Goal: Task Accomplishment & Management: Complete application form

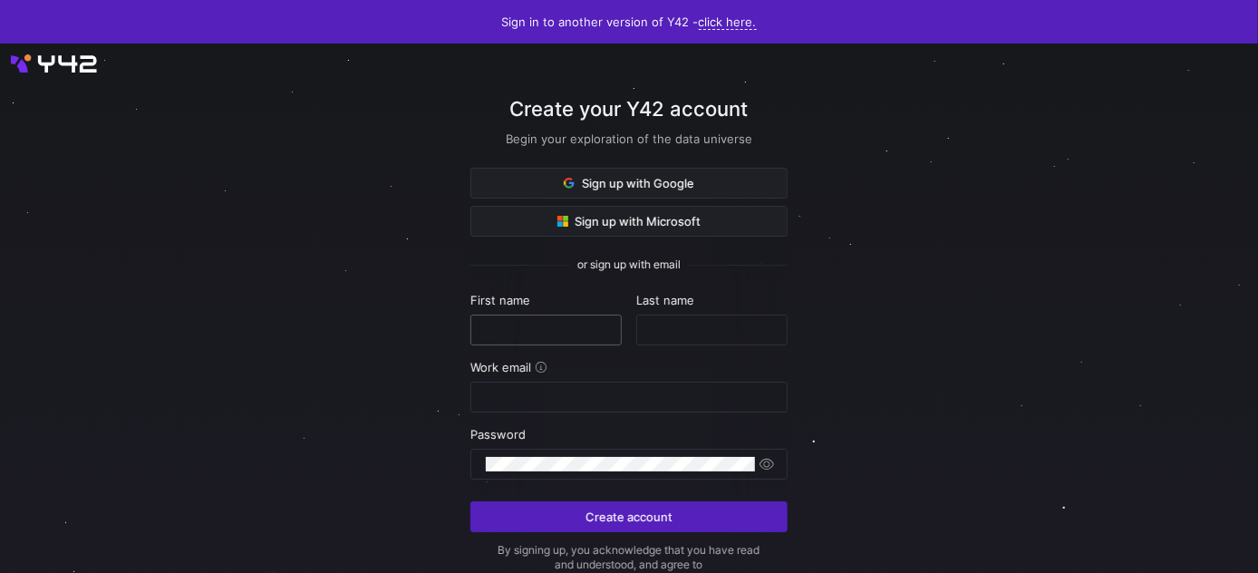
click at [583, 328] on input "text" at bounding box center [546, 330] width 121 height 15
type input "Marcel"
click at [583, 328] on input "Marcel" at bounding box center [546, 330] width 121 height 15
click at [0, 573] on com-1password-button at bounding box center [0, 573] width 0 height 0
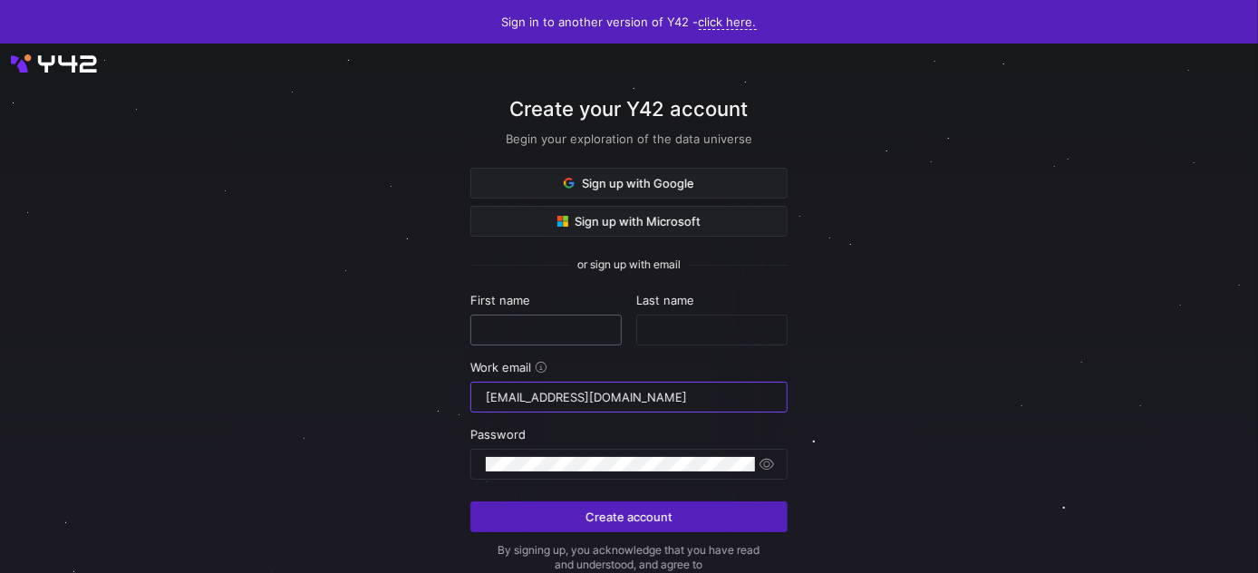
type input "[EMAIL_ADDRESS][DOMAIN_NAME]"
click at [627, 450] on div at bounding box center [620, 464] width 268 height 29
click at [764, 466] on span "button" at bounding box center [767, 464] width 18 height 18
click at [0, 573] on com-1password-button at bounding box center [0, 573] width 0 height 0
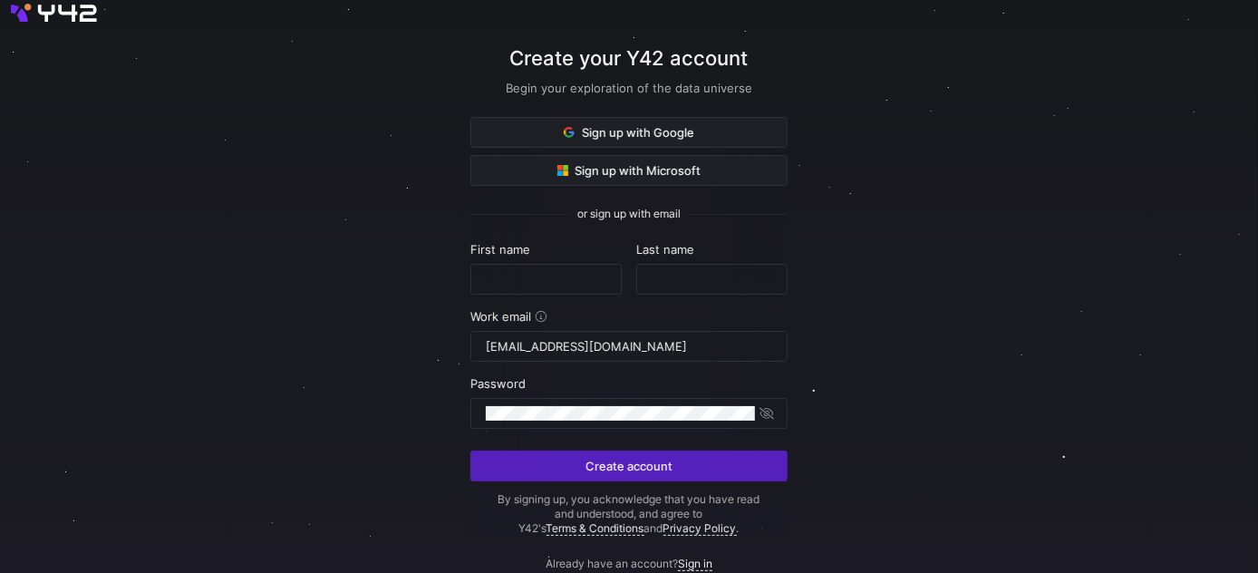
scroll to position [100, 0]
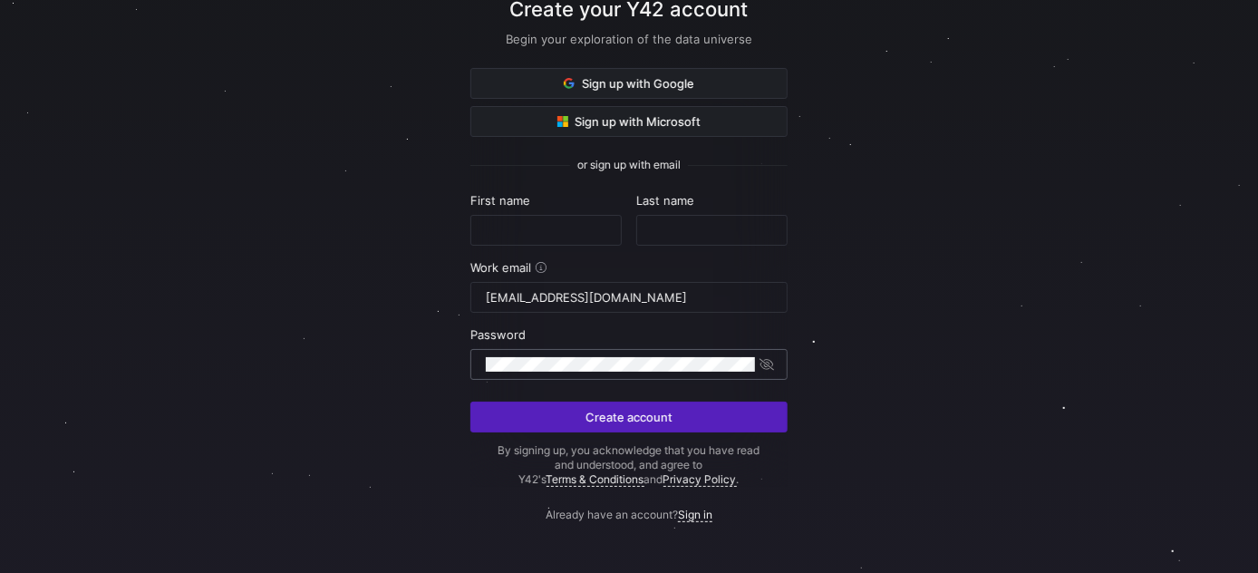
click at [609, 353] on div at bounding box center [620, 364] width 268 height 29
click at [585, 350] on div at bounding box center [620, 364] width 268 height 29
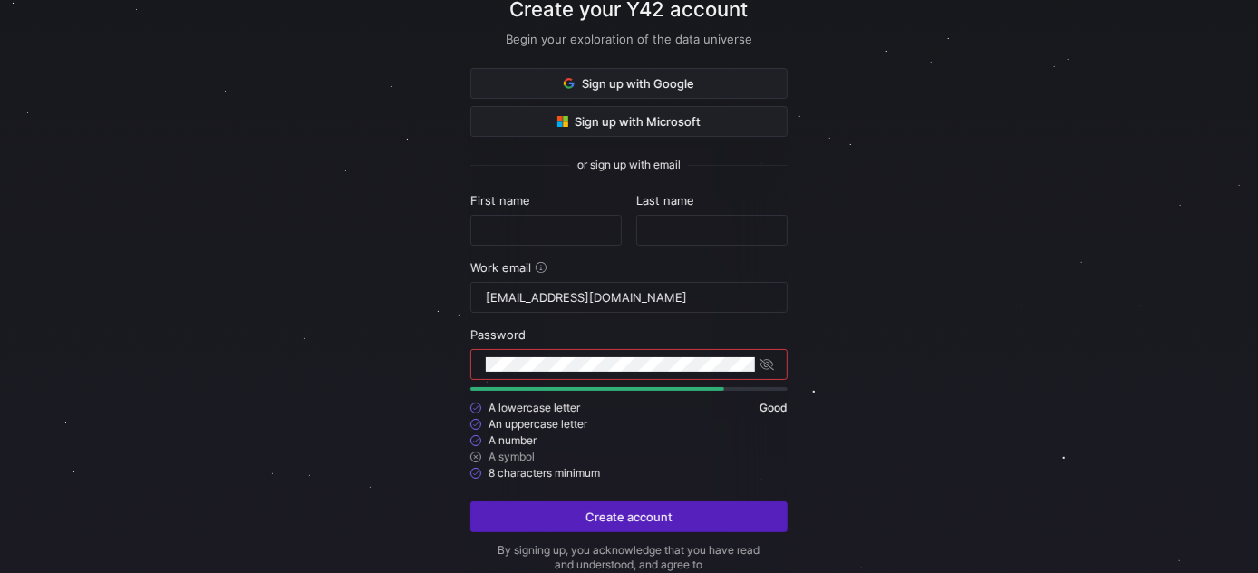
click at [1001, 302] on div at bounding box center [629, 309] width 1132 height 659
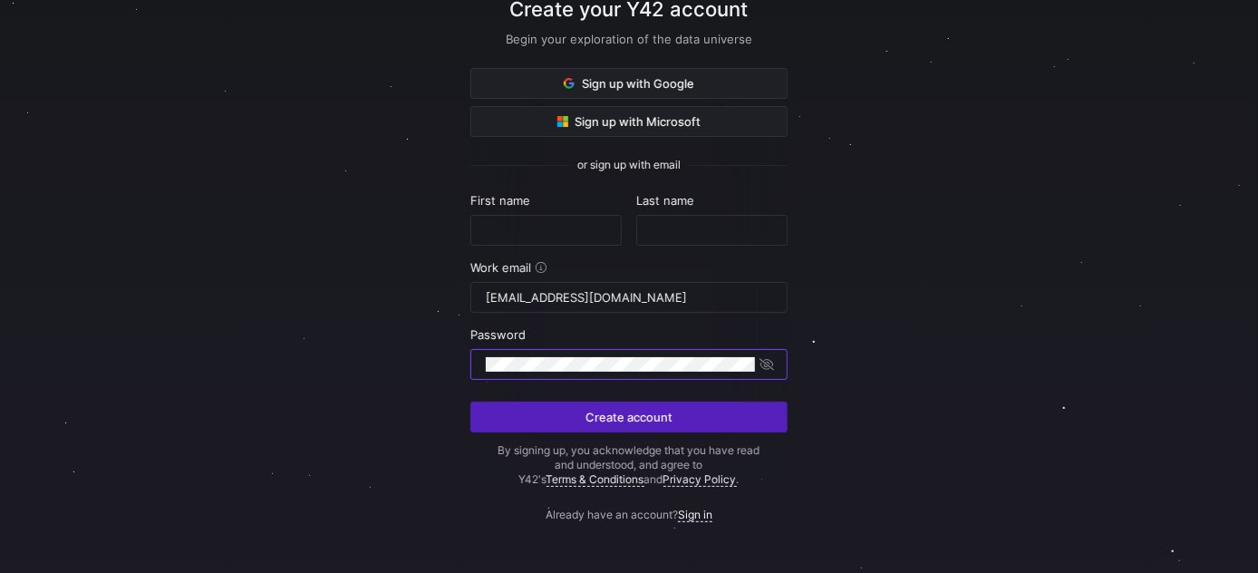
click at [1008, 362] on div at bounding box center [629, 260] width 1132 height 569
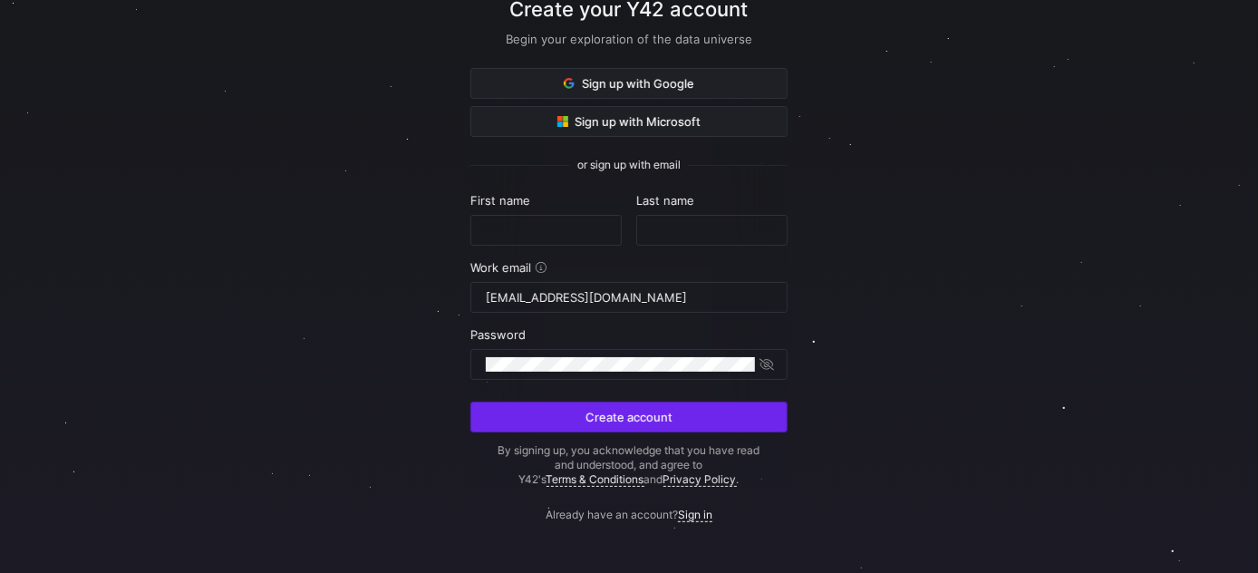
click at [676, 424] on span "submit" at bounding box center [628, 416] width 315 height 29
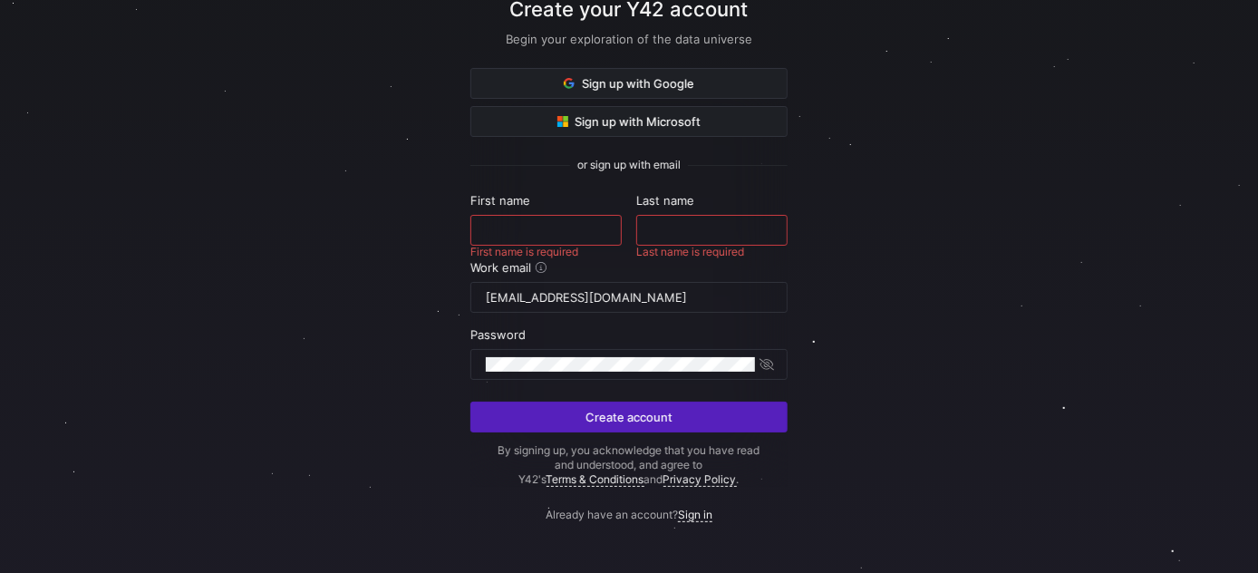
click at [587, 216] on div at bounding box center [546, 230] width 121 height 29
type input "Marcel"
click at [766, 229] on body "Sign in to another version of Y42 - click here. Create your Y42 account Begin y…" at bounding box center [629, 186] width 1258 height 573
type input "Reimer"
click at [972, 360] on div at bounding box center [629, 260] width 1132 height 569
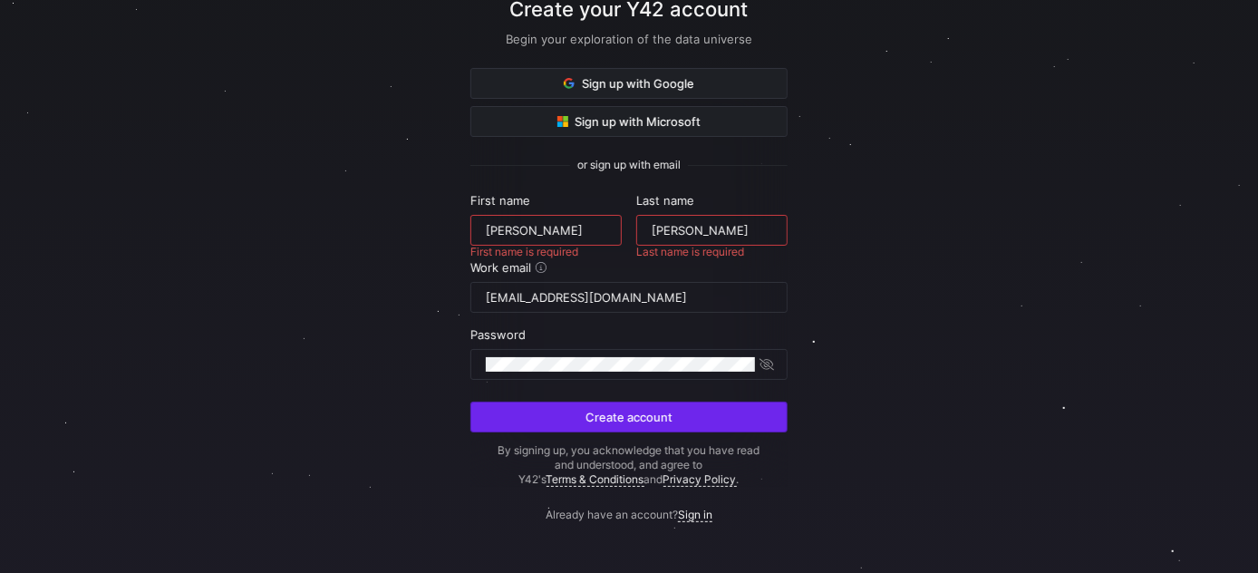
click at [722, 402] on span "submit" at bounding box center [628, 416] width 315 height 29
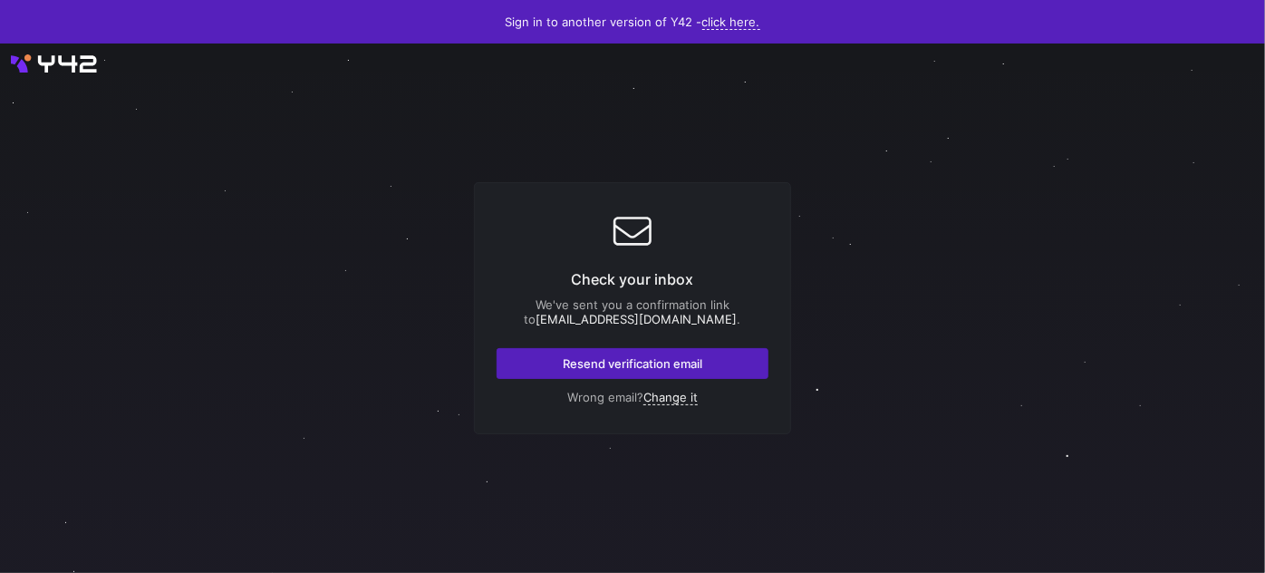
click at [682, 359] on span "Resend verification email" at bounding box center [633, 363] width 140 height 15
drag, startPoint x: 631, startPoint y: 337, endPoint x: 708, endPoint y: 325, distance: 77.9
click at [708, 325] on div "We've sent you a confirmation link to accounts@naturesway.de ." at bounding box center [633, 311] width 272 height 29
copy div "accounts@naturesway.de ."
click at [836, 321] on div at bounding box center [632, 308] width 1138 height 477
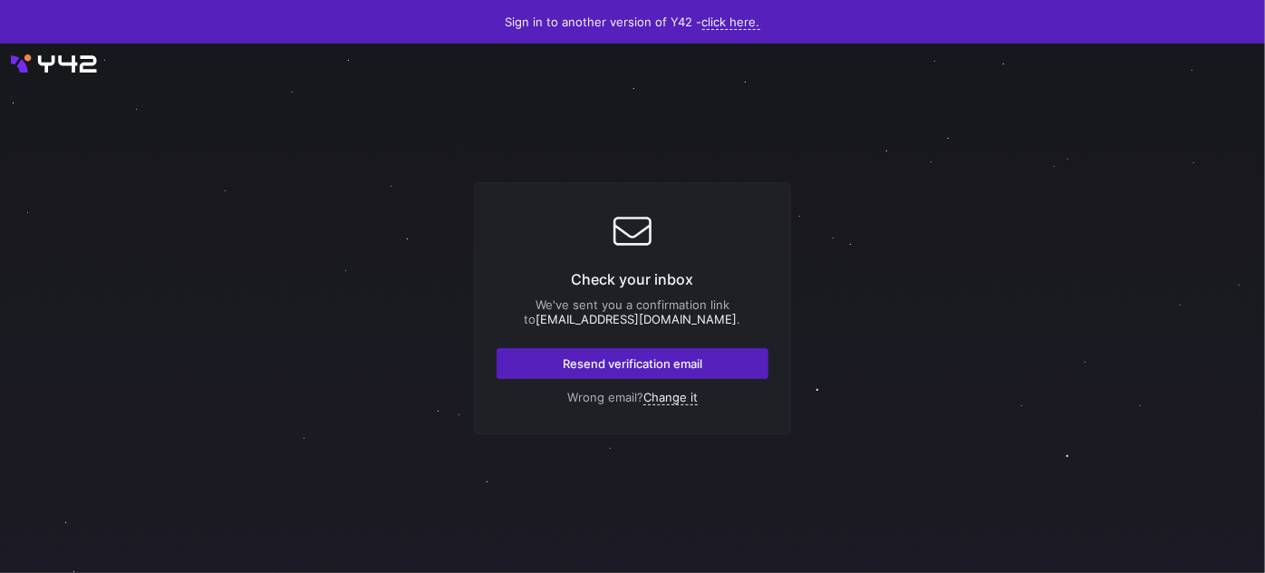
click at [623, 277] on p "Check your inbox" at bounding box center [633, 279] width 272 height 22
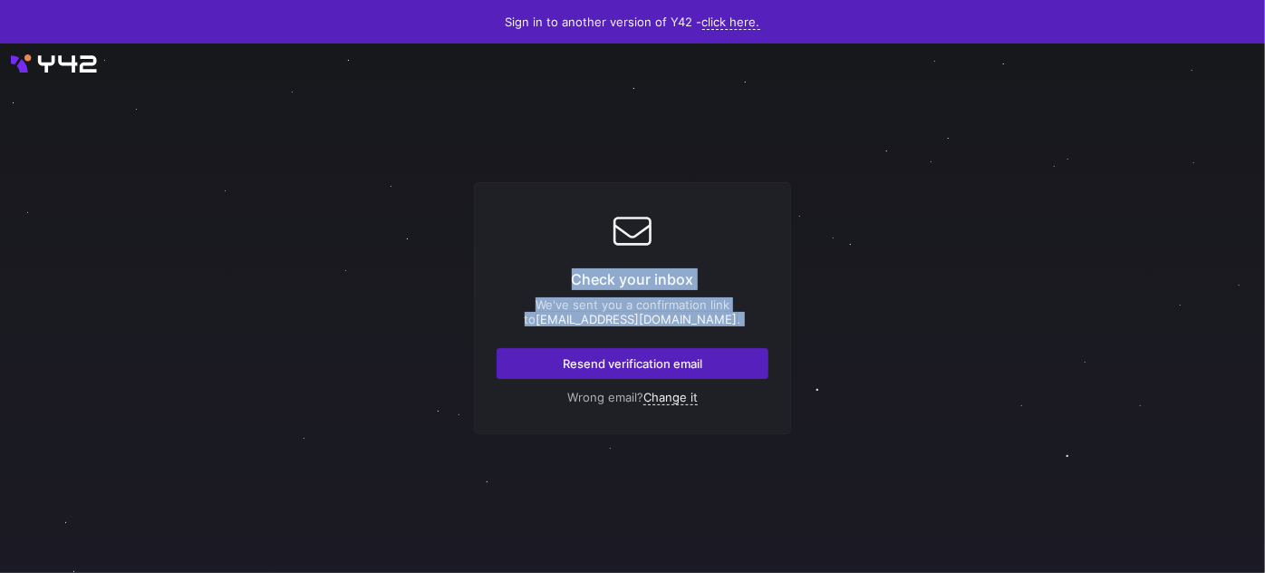
drag, startPoint x: 623, startPoint y: 277, endPoint x: 746, endPoint y: 305, distance: 126.2
click at [746, 305] on div "Check your inbox We've sent you a confirmation link to accounts@naturesway.de .…" at bounding box center [632, 308] width 317 height 252
click at [746, 305] on div "We've sent you a confirmation link to accounts@naturesway.de ." at bounding box center [633, 311] width 272 height 29
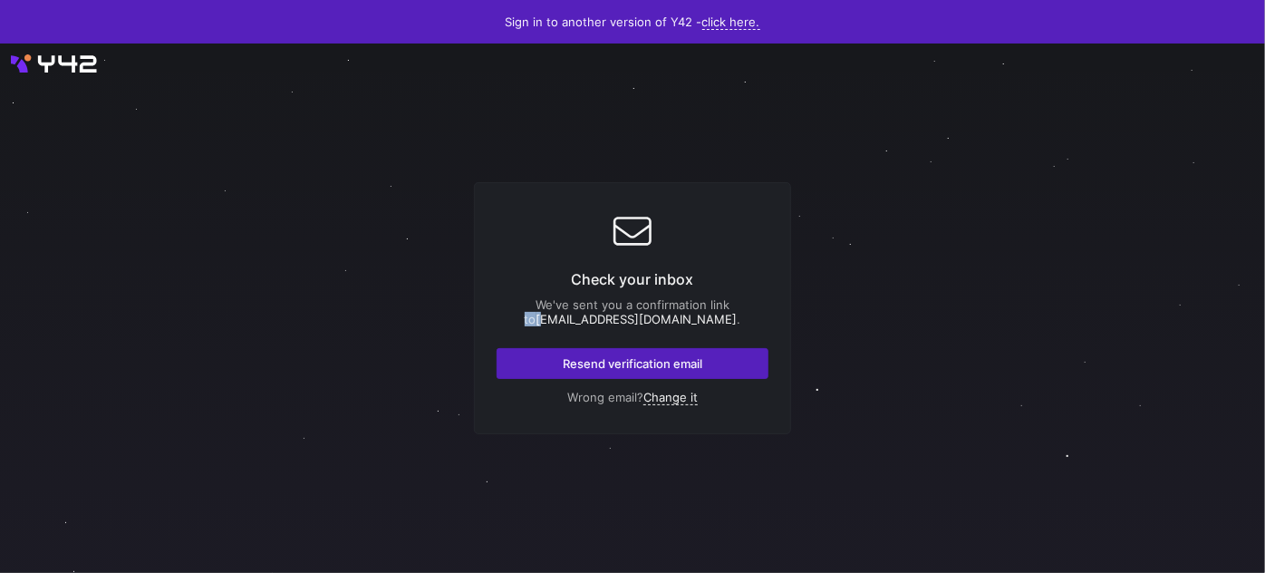
click at [746, 305] on div "We've sent you a confirmation link to accounts@naturesway.de ." at bounding box center [633, 311] width 272 height 29
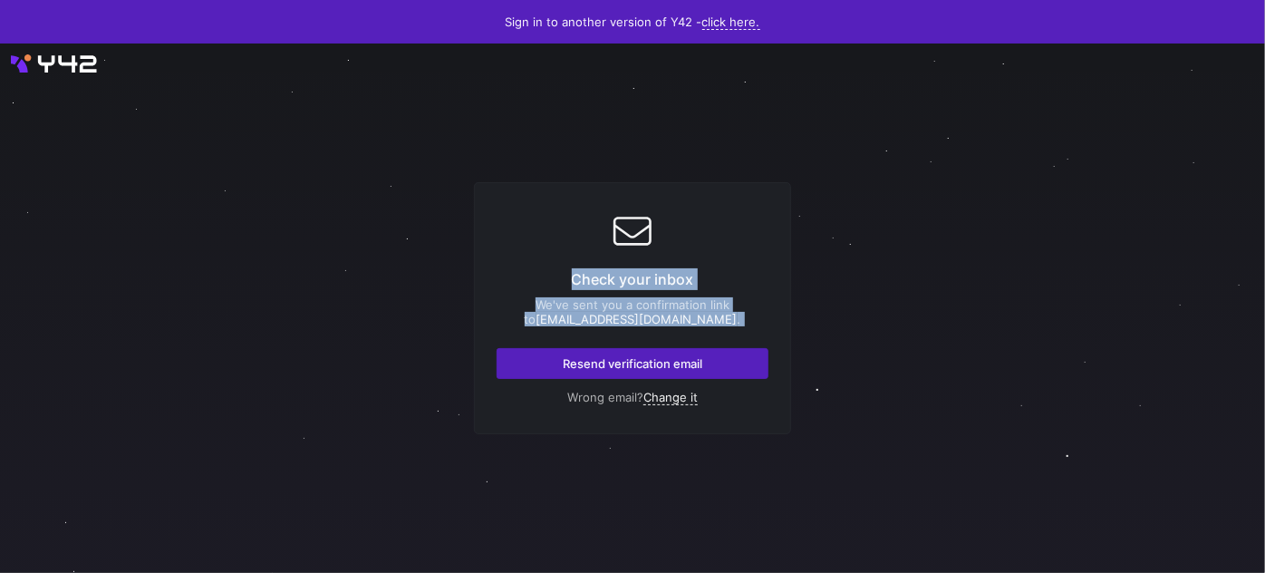
drag, startPoint x: 746, startPoint y: 305, endPoint x: 605, endPoint y: 262, distance: 147.7
click at [605, 262] on div "Check your inbox We've sent you a confirmation link to accounts@naturesway.de .…" at bounding box center [632, 308] width 317 height 252
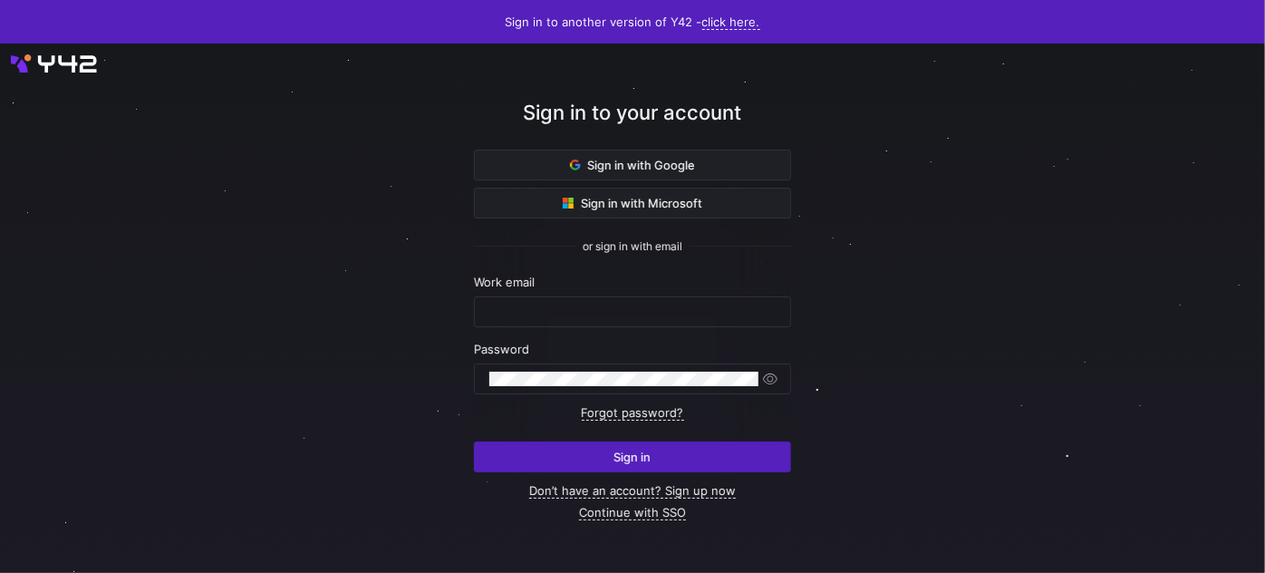
click at [589, 19] on div "Sign in to another version of Y42 - click here." at bounding box center [632, 22] width 1265 height 44
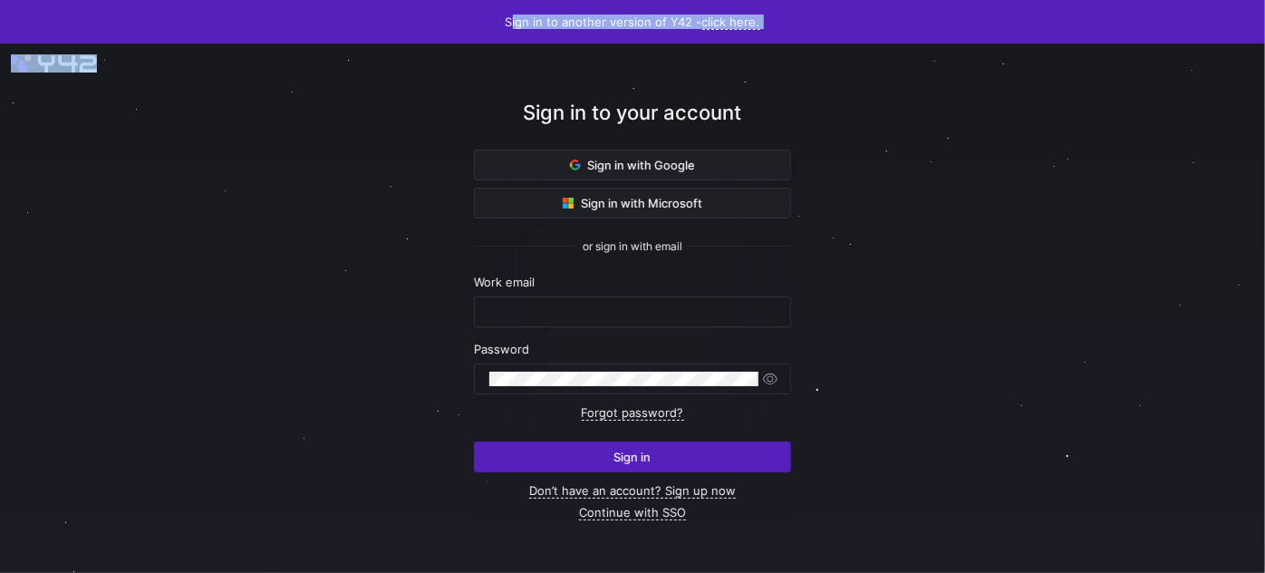
drag, startPoint x: 589, startPoint y: 19, endPoint x: 605, endPoint y: 65, distance: 48.7
click at [605, 60] on div "Sign in to another version of Y42 - click here. Sign in to your account Sign in…" at bounding box center [632, 286] width 1265 height 573
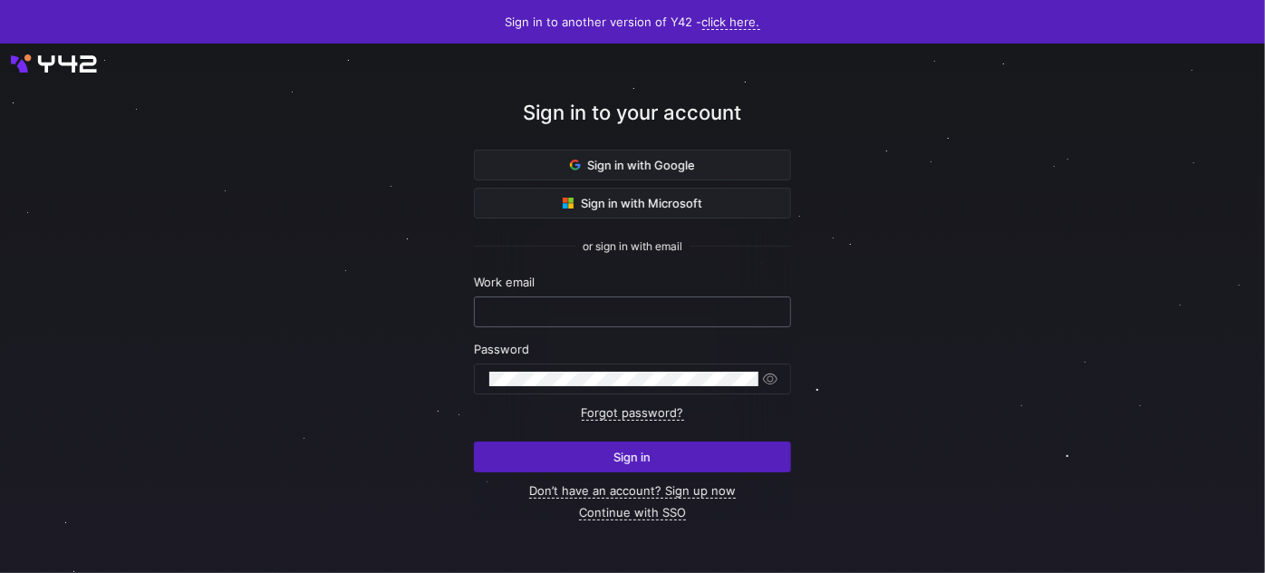
click at [531, 311] on input "text" at bounding box center [632, 312] width 286 height 15
type input "[EMAIL_ADDRESS][DOMAIN_NAME]"
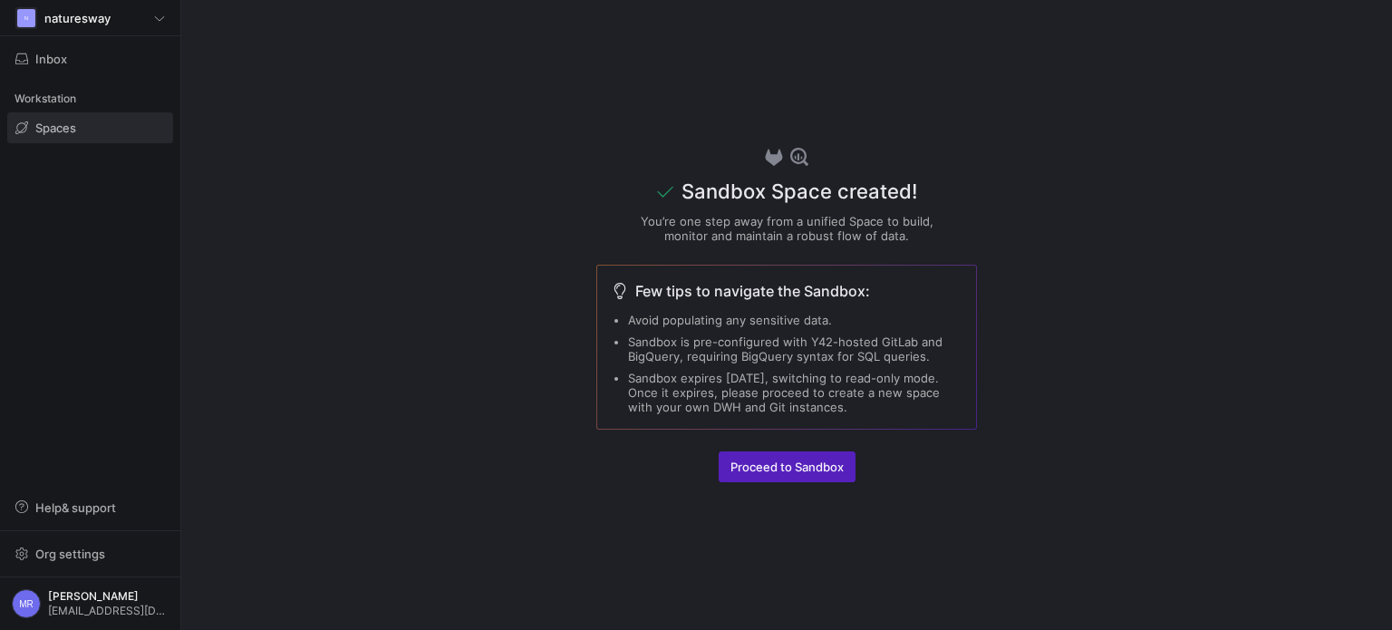
click at [750, 291] on span "Few tips to navigate the Sandbox:" at bounding box center [752, 291] width 235 height 22
drag, startPoint x: 750, startPoint y: 291, endPoint x: 824, endPoint y: 409, distance: 138.8
click at [754, 298] on span "Few tips to navigate the Sandbox:" at bounding box center [752, 291] width 235 height 22
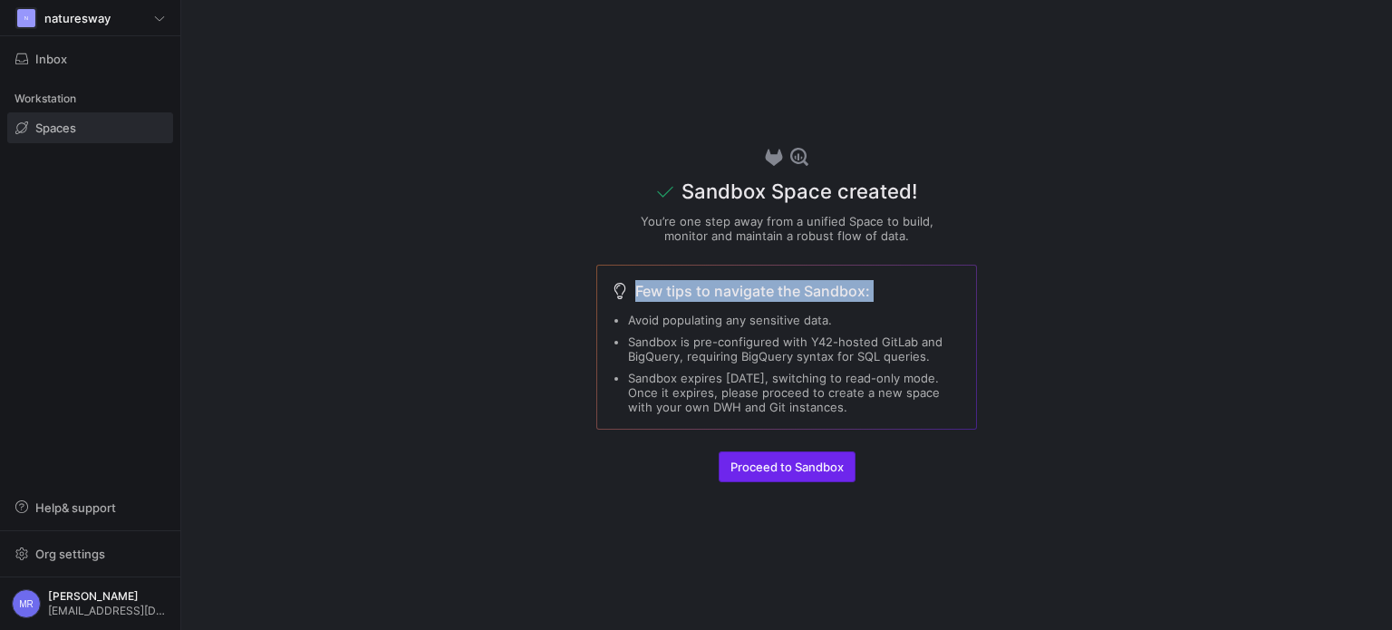
click at [827, 467] on span "Proceed to Sandbox" at bounding box center [786, 466] width 113 height 15
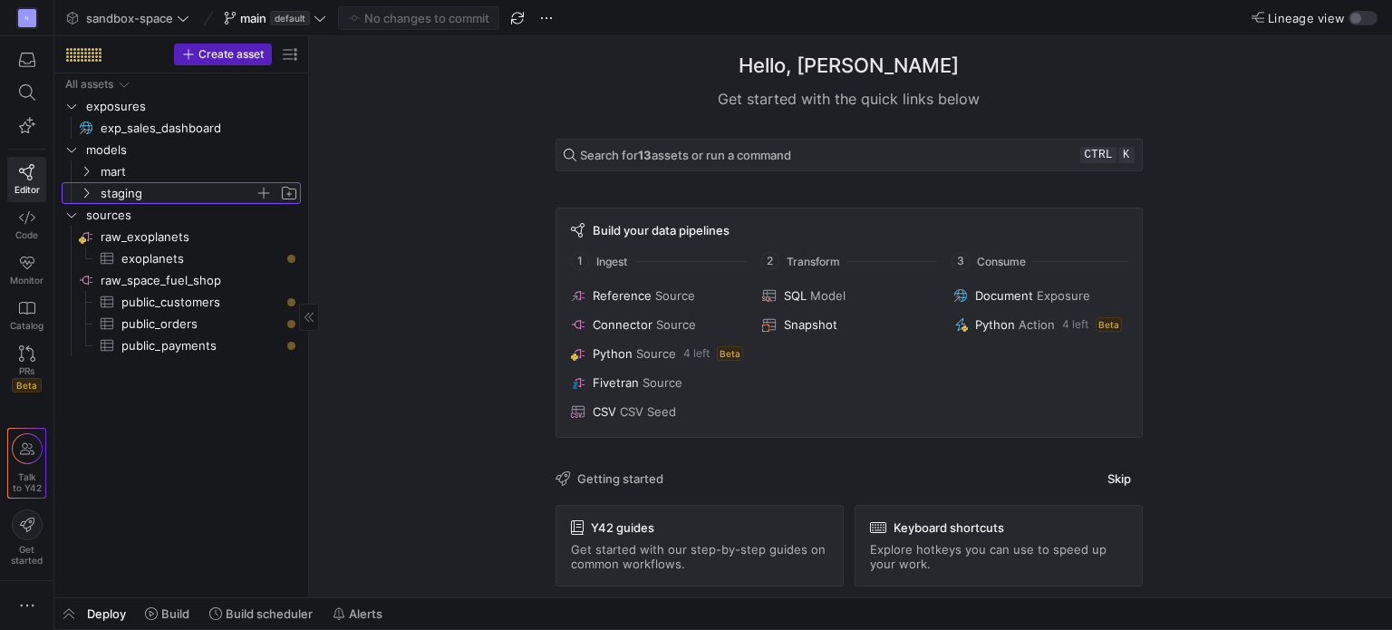
click at [87, 195] on icon "Press SPACE to select this row." at bounding box center [86, 193] width 13 height 11
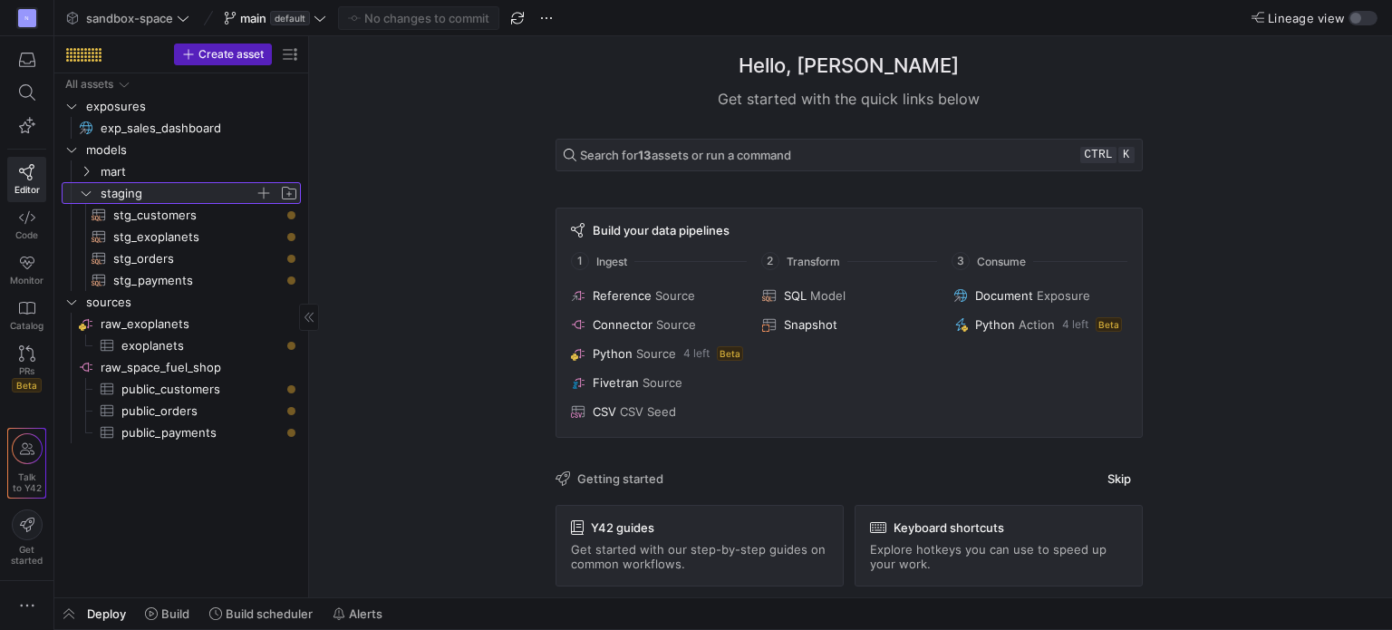
click at [87, 195] on icon at bounding box center [86, 193] width 13 height 11
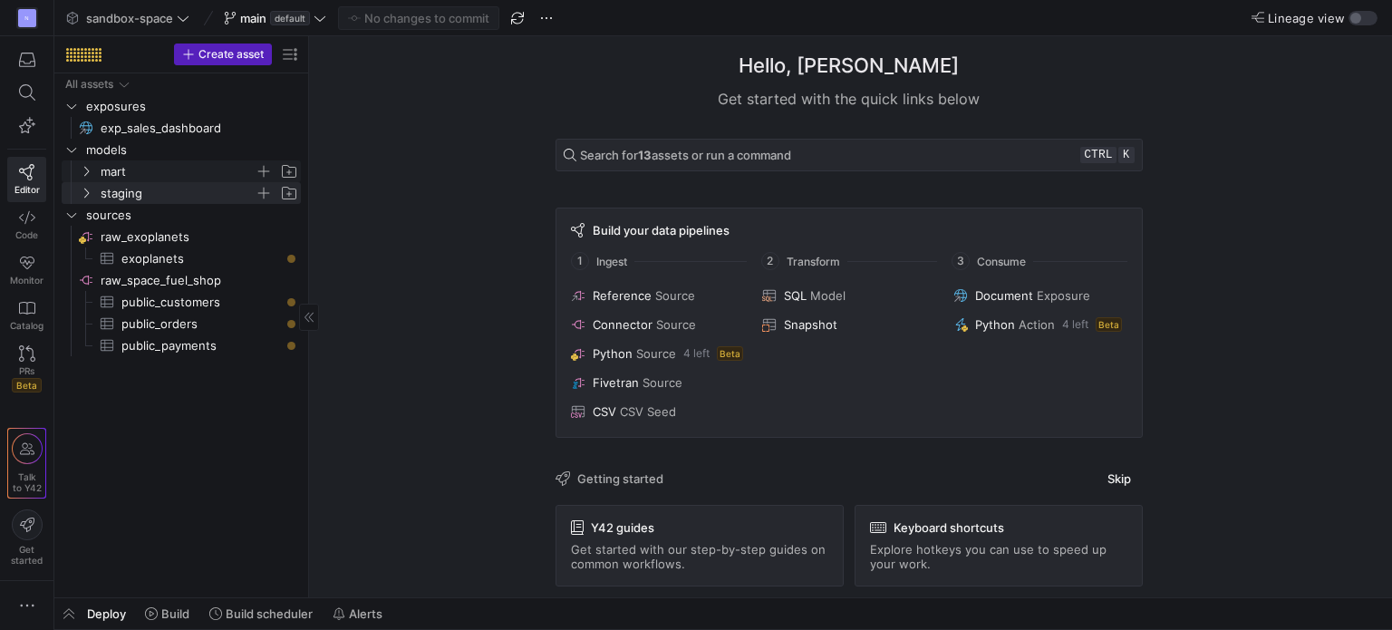
click at [92, 171] on y42-icon "Press SPACE to select this row." at bounding box center [86, 171] width 15 height 15
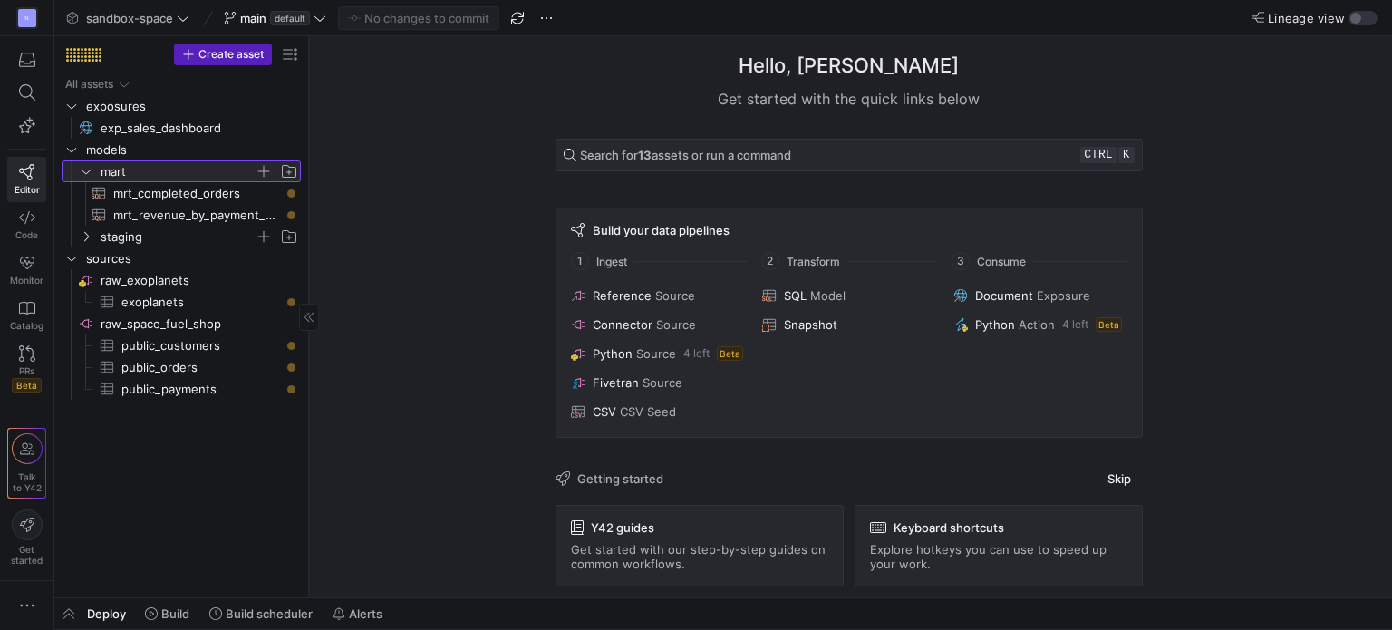
click at [87, 170] on icon at bounding box center [86, 171] width 13 height 11
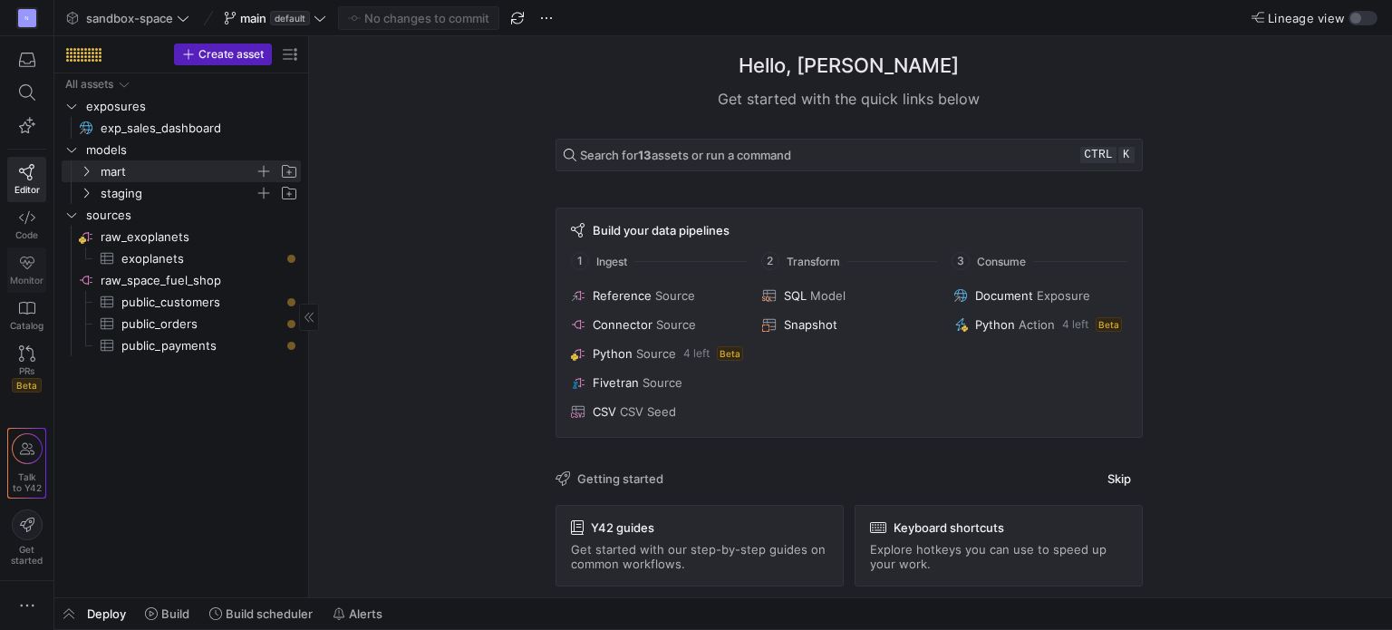
click at [37, 267] on link "Monitor" at bounding box center [26, 269] width 39 height 45
